Goal: Communication & Community: Connect with others

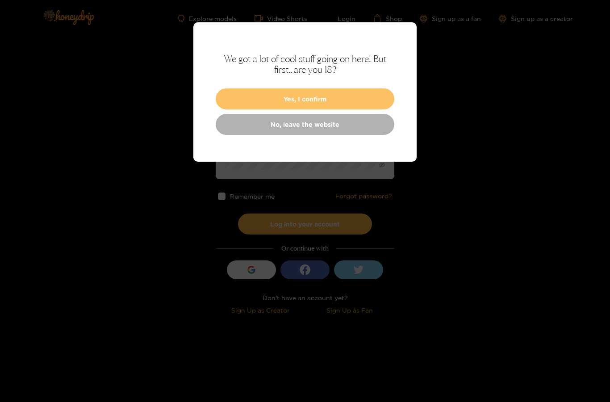
click at [341, 93] on button "Yes, I confirm" at bounding box center [305, 98] width 179 height 21
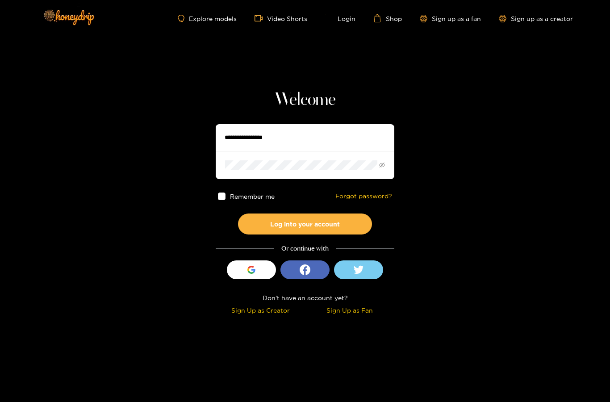
click at [305, 137] on input "text" at bounding box center [305, 137] width 179 height 27
type input "******"
click at [305, 224] on button "Log into your account" at bounding box center [305, 223] width 134 height 21
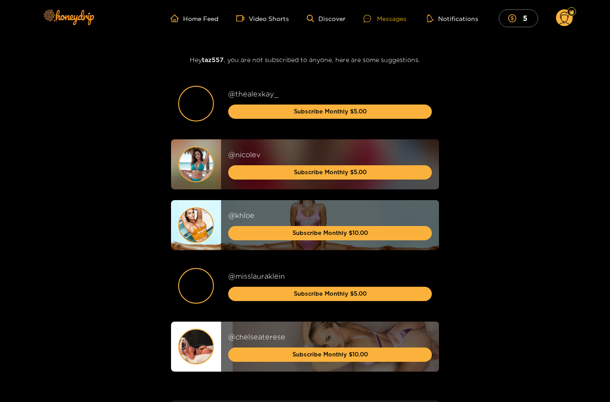
click at [390, 20] on div "Messages" at bounding box center [384, 18] width 43 height 10
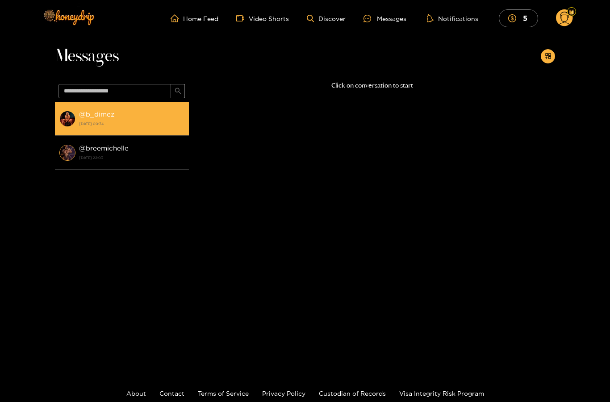
click at [149, 128] on div "@ b_dimez [DATE] 00:34" at bounding box center [131, 118] width 105 height 20
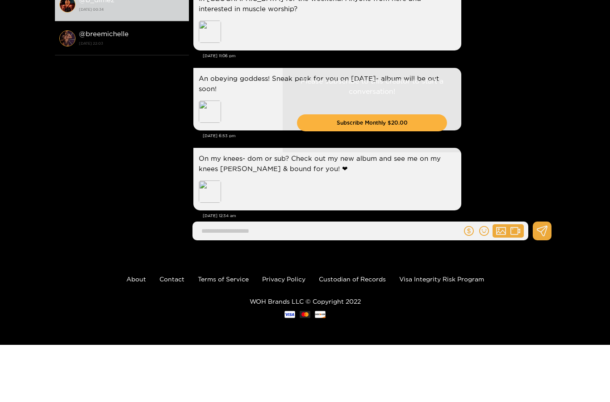
scroll to position [75, 0]
click at [212, 183] on div "Please subscribe to this creator to start a conversation! Subscribe Monthly $20…" at bounding box center [372, 163] width 366 height 281
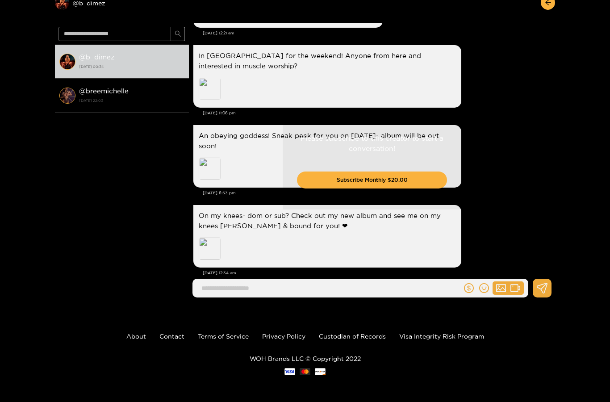
click at [212, 159] on div "Please subscribe to this creator to start a conversation! Subscribe Monthly $20…" at bounding box center [372, 163] width 366 height 281
